Goal: Task Accomplishment & Management: Use online tool/utility

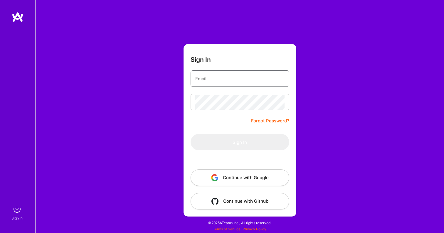
click at [242, 80] on input "email" at bounding box center [239, 78] width 89 height 15
type input "[EMAIL_ADDRESS][DOMAIN_NAME]"
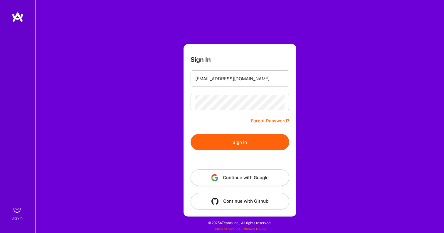
click at [229, 137] on button "Sign In" at bounding box center [240, 142] width 99 height 16
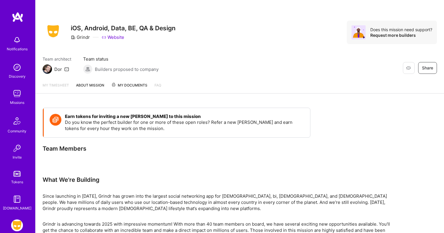
scroll to position [30, 0]
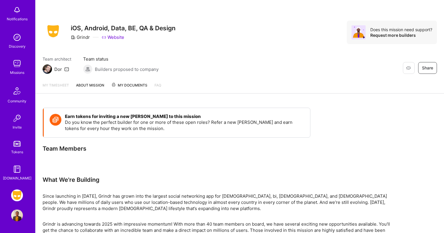
click at [17, 198] on img at bounding box center [17, 195] width 12 height 12
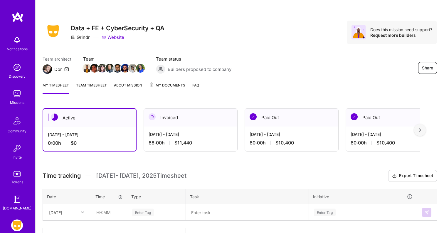
click at [111, 117] on div "Active" at bounding box center [89, 118] width 93 height 18
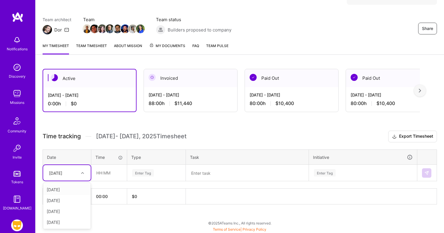
click at [79, 169] on div at bounding box center [83, 173] width 9 height 8
click at [68, 189] on div "[DATE]" at bounding box center [67, 189] width 48 height 11
click at [101, 174] on input "text" at bounding box center [109, 173] width 35 height 16
type input "08:00"
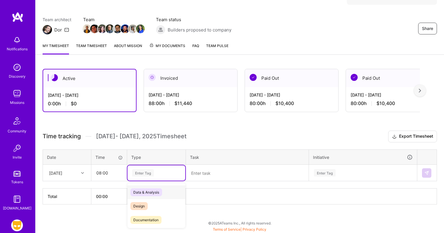
click at [144, 173] on div "Enter Tag" at bounding box center [143, 172] width 22 height 9
click at [152, 196] on span "Engineering" at bounding box center [142, 197] width 25 height 8
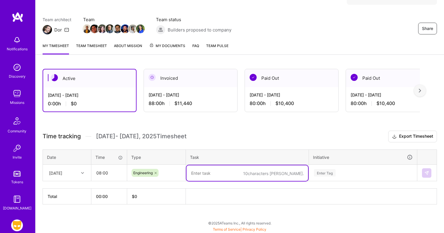
click at [212, 178] on textarea at bounding box center [247, 173] width 122 height 16
type textarea "Premium Tier Dashboard - Changes"
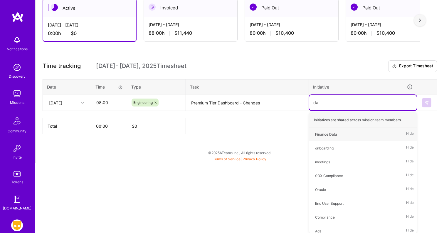
type input "dat"
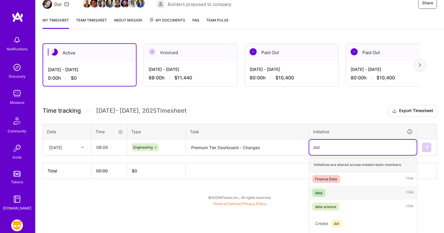
click at [328, 188] on div "data Hide" at bounding box center [362, 193] width 107 height 14
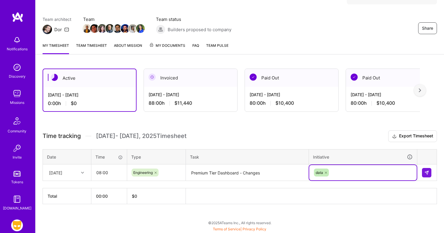
scroll to position [39, 0]
click at [427, 174] on img at bounding box center [426, 172] width 5 height 5
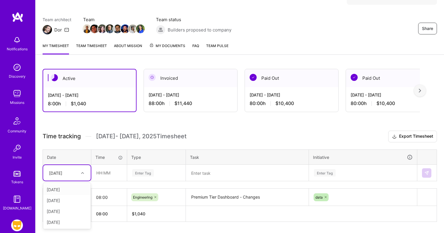
click at [77, 173] on div "[DATE]" at bounding box center [62, 173] width 33 height 10
click at [68, 190] on div "[DATE]" at bounding box center [67, 189] width 48 height 11
click at [108, 170] on input "text" at bounding box center [109, 173] width 35 height 16
type input "08:00"
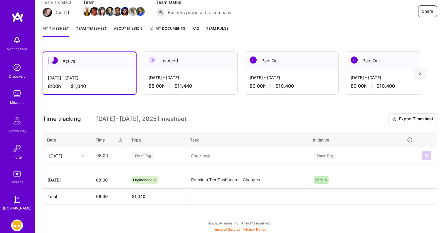
click at [147, 163] on div "Enter Tag" at bounding box center [156, 155] width 58 height 15
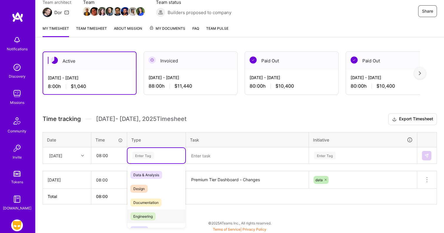
click at [150, 212] on span "Engineering" at bounding box center [142, 216] width 25 height 8
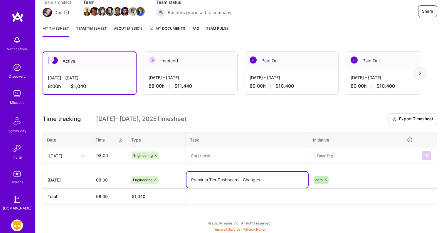
drag, startPoint x: 262, startPoint y: 180, endPoint x: 182, endPoint y: 179, distance: 79.3
click at [182, 179] on tr "[DATE] 08:00 Engineering Premium Tier Dashboard - Changes data Delete row" at bounding box center [240, 179] width 394 height 17
click at [199, 158] on textarea at bounding box center [247, 156] width 122 height 16
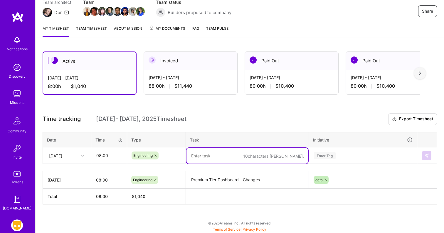
paste textarea "Premium Tier Dashboard - Changes"
type textarea "Premium Tier Dashboard - Changes"
click at [348, 157] on div "Enter Tag" at bounding box center [362, 155] width 107 height 15
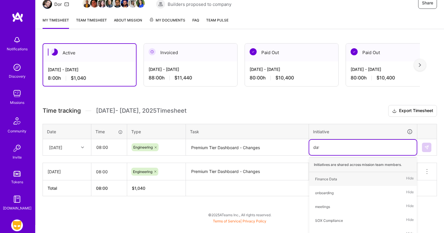
type input "data"
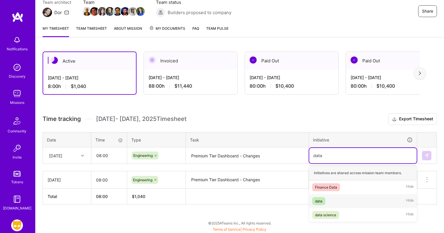
click at [326, 203] on div "data Hide" at bounding box center [362, 201] width 107 height 14
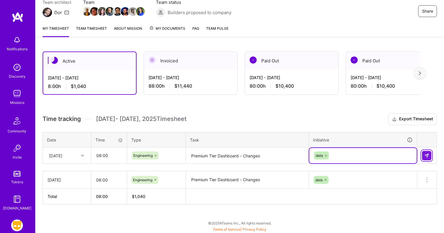
click at [426, 154] on img at bounding box center [426, 155] width 5 height 5
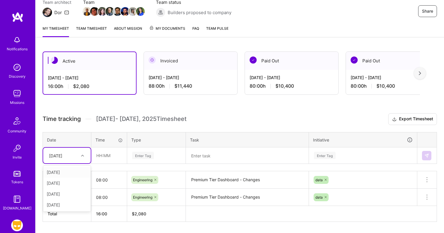
click at [81, 155] on icon at bounding box center [82, 155] width 3 height 3
click at [68, 184] on div "[DATE]" at bounding box center [67, 182] width 48 height 11
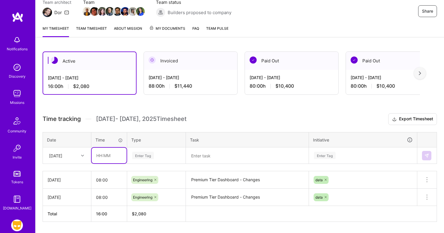
click at [116, 150] on input "text" at bounding box center [109, 155] width 35 height 16
type input "08:00"
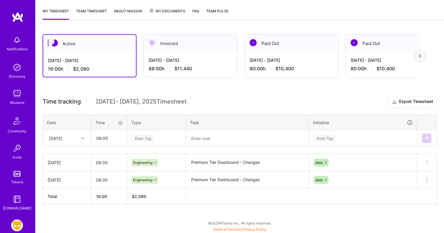
click at [145, 146] on div "Enter Tag" at bounding box center [156, 137] width 58 height 15
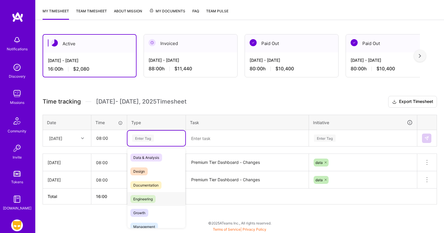
click at [149, 195] on span "Engineering" at bounding box center [142, 199] width 25 height 8
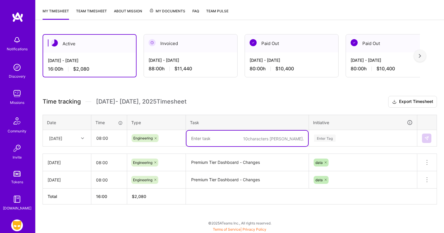
click at [214, 143] on textarea at bounding box center [247, 138] width 122 height 16
paste textarea "Premium Tier Dashboard - Changes"
type textarea "Premium Tier Dashboard - Changes"
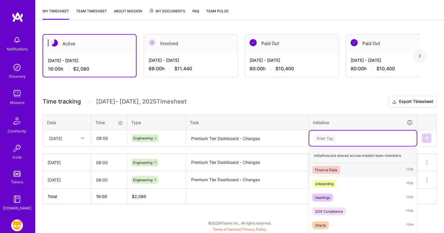
scroll to position [110, 0]
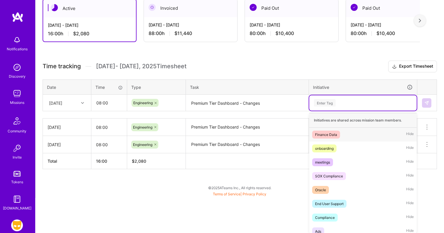
click at [346, 110] on div "option data, selected. option Finance Data focused, 1 of 59. 59 results availab…" at bounding box center [362, 102] width 107 height 15
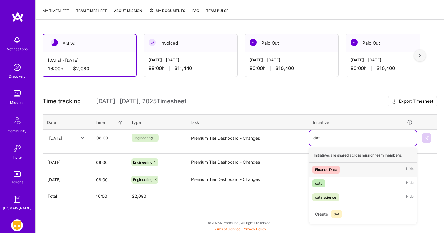
scroll to position [74, 0]
type input "data"
click at [329, 184] on div "data Hide" at bounding box center [362, 184] width 107 height 14
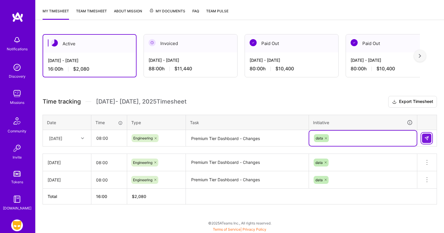
click at [425, 139] on img at bounding box center [426, 138] width 5 height 5
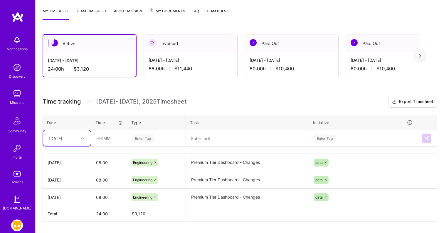
click at [199, 96] on h3 "Time tracking [DATE] - [DATE] Timesheet Export Timesheet" at bounding box center [240, 102] width 394 height 12
click at [161, 26] on div "Share Data + FE + CyberSecurity + QA Grindr Website Does this mission need supp…" at bounding box center [239, 88] width 409 height 324
